Goal: Information Seeking & Learning: Learn about a topic

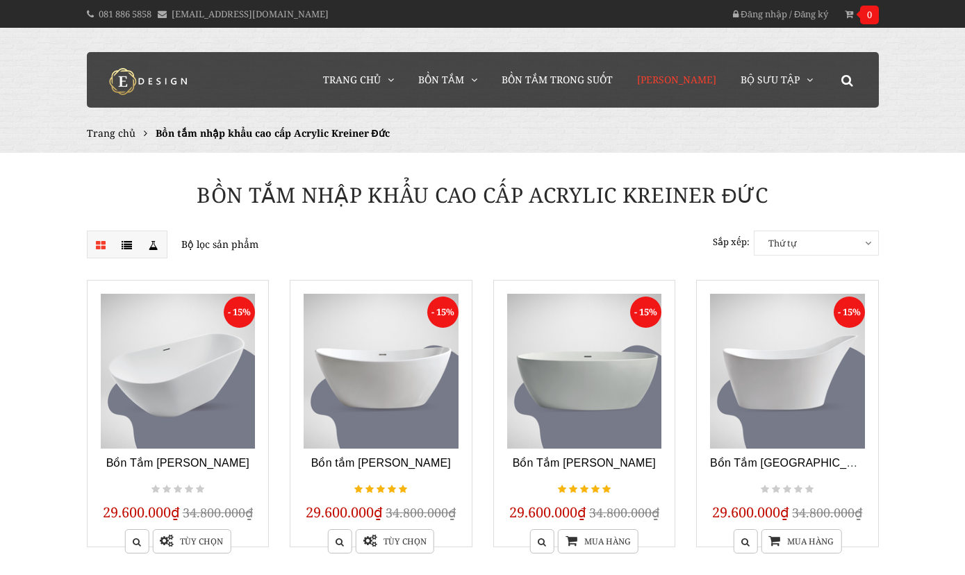
click at [676, 76] on span "[PERSON_NAME]" at bounding box center [676, 79] width 79 height 13
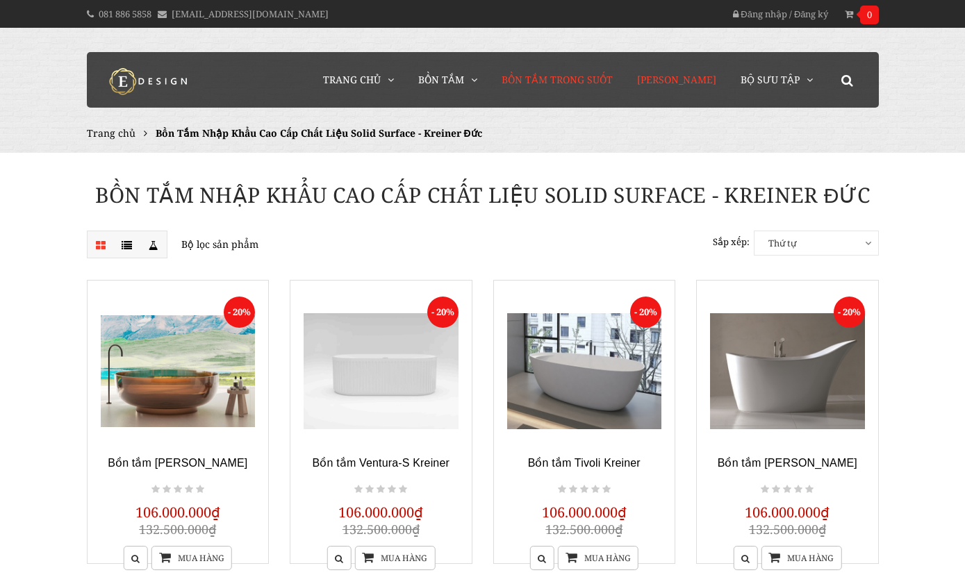
click at [563, 82] on span "Bồn Tắm Trong Suốt" at bounding box center [557, 79] width 111 height 13
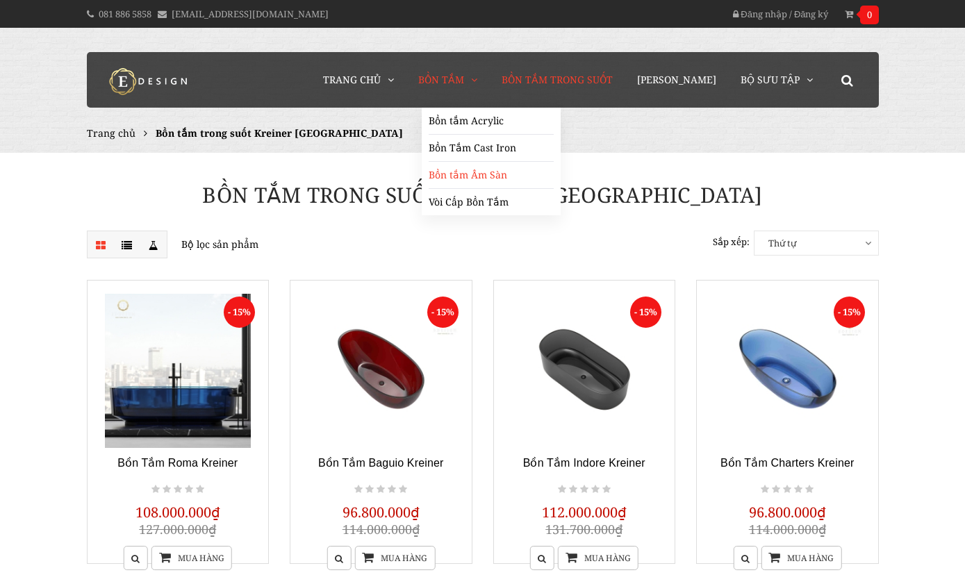
click at [474, 176] on link "Bồn tắm Âm Sàn" at bounding box center [491, 175] width 125 height 27
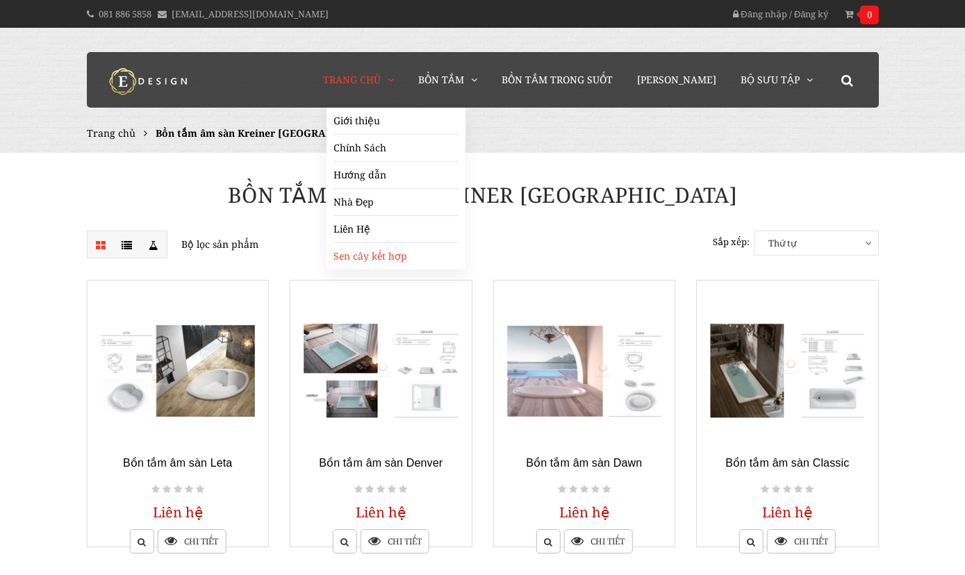
click at [386, 258] on link "Sen cây kết hợp" at bounding box center [396, 256] width 125 height 26
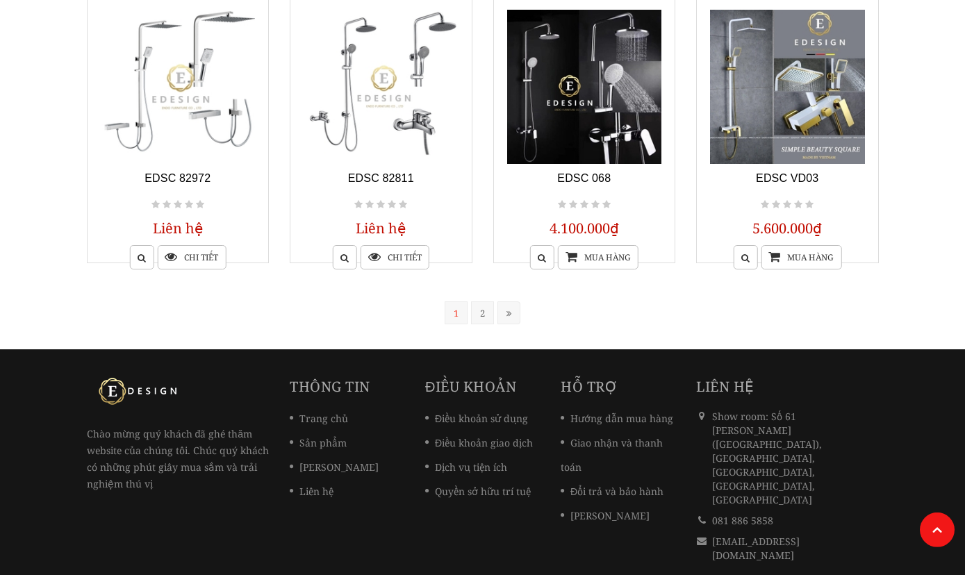
scroll to position [1201, 0]
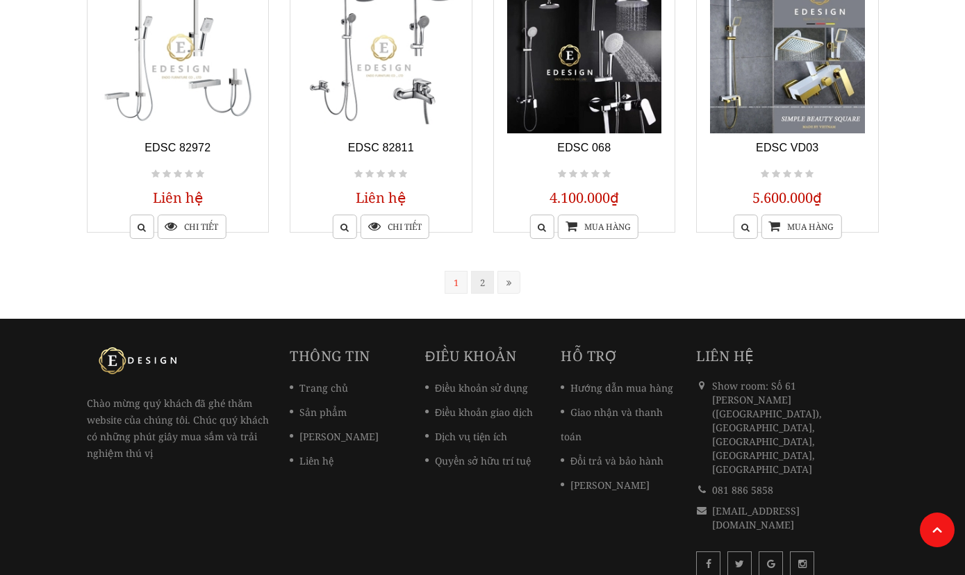
click at [482, 286] on link "2" at bounding box center [482, 282] width 23 height 23
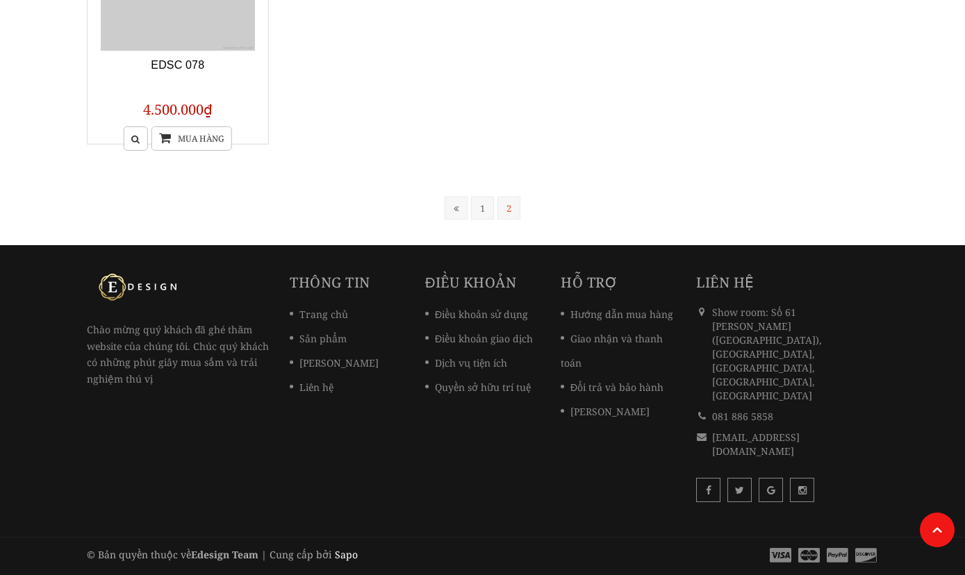
scroll to position [280, 0]
